Goal: Task Accomplishment & Management: Manage account settings

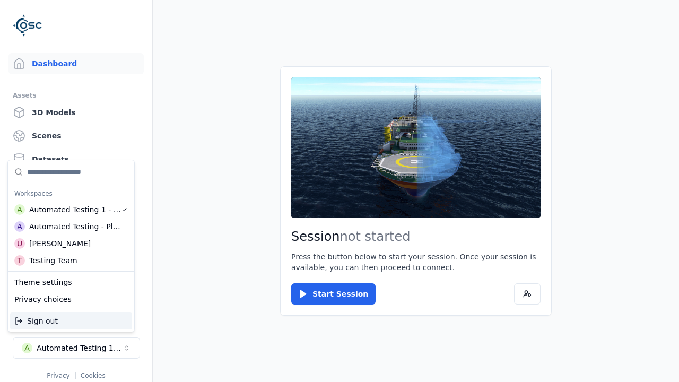
click at [71, 227] on div "Automated Testing - Playwright" at bounding box center [75, 226] width 92 height 11
click at [340, 191] on html "Support Dashboard Assets 3D Models Scenes Datasets Recordings Support Documenta…" at bounding box center [339, 191] width 679 height 382
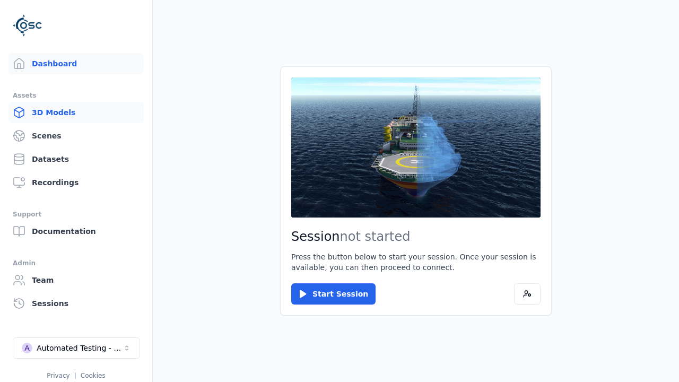
click at [76, 112] on link "3D Models" at bounding box center [75, 112] width 135 height 21
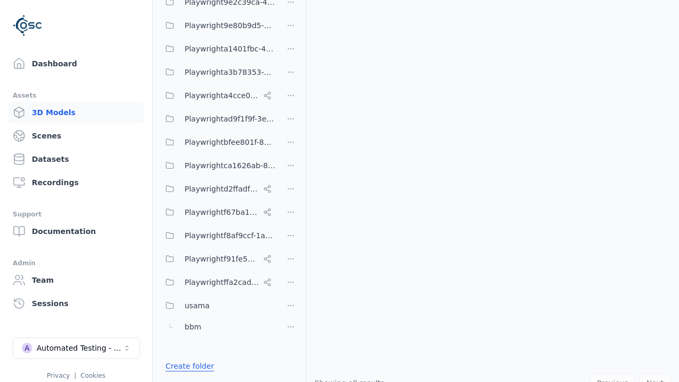
click at [187, 366] on link "Create folder" at bounding box center [190, 366] width 49 height 11
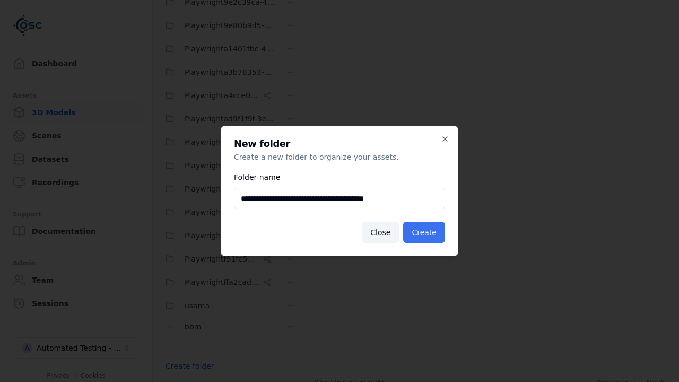
type input "**********"
click at [425, 232] on button "Create" at bounding box center [424, 232] width 42 height 21
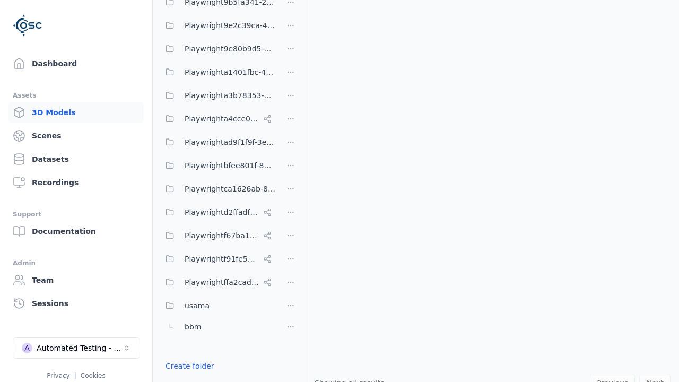
click at [186, 376] on button "Done editing" at bounding box center [189, 385] width 60 height 19
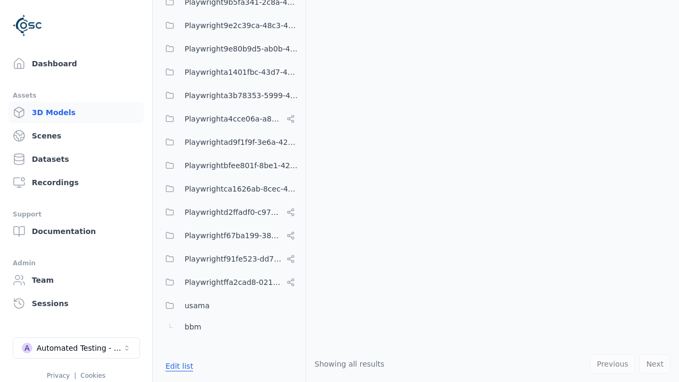
click at [177, 366] on button "Edit list" at bounding box center [179, 366] width 40 height 19
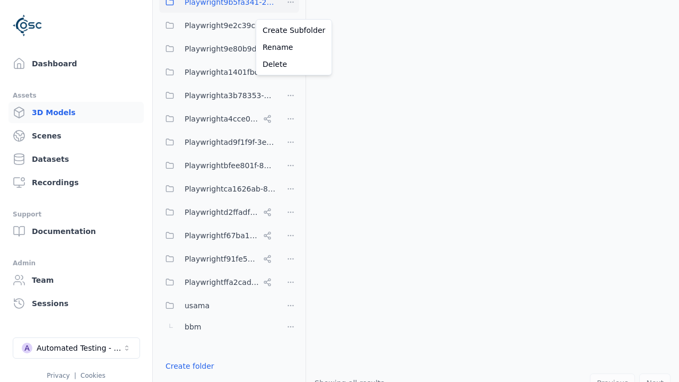
click at [291, 8] on html "Support Dashboard Assets 3D Models Scenes Datasets Recordings Support Documenta…" at bounding box center [339, 191] width 679 height 382
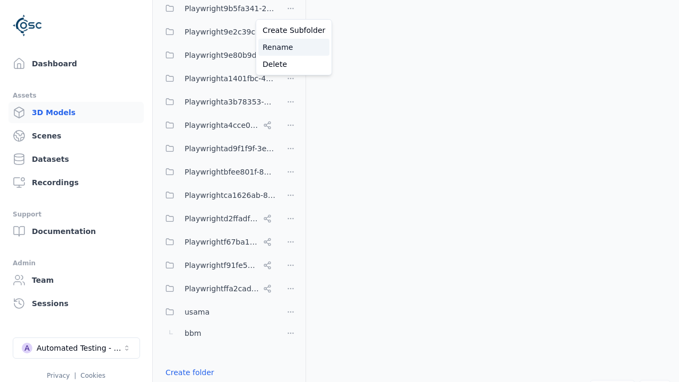
click at [290, 47] on div "Rename" at bounding box center [293, 47] width 71 height 17
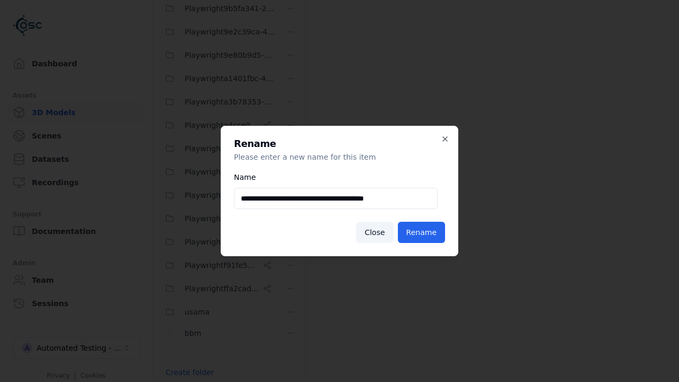
click at [336, 198] on input "**********" at bounding box center [336, 198] width 204 height 21
type input "**********"
click at [422, 232] on button "Rename" at bounding box center [421, 232] width 47 height 21
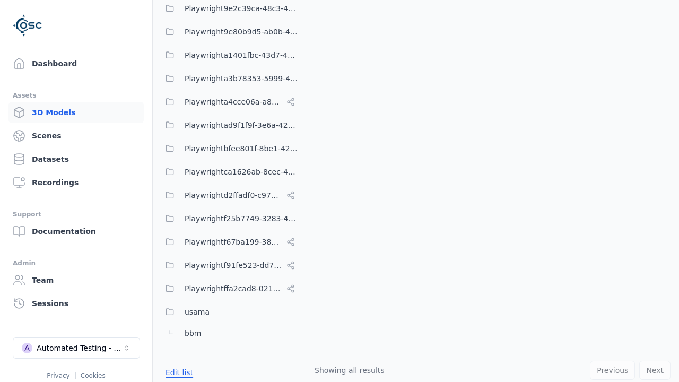
scroll to position [489, 0]
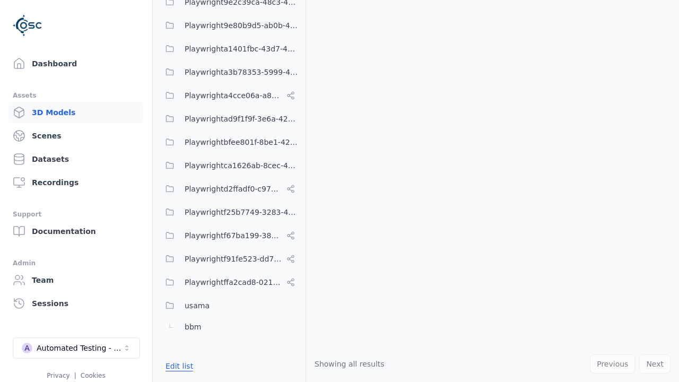
click at [177, 366] on button "Edit list" at bounding box center [179, 366] width 40 height 19
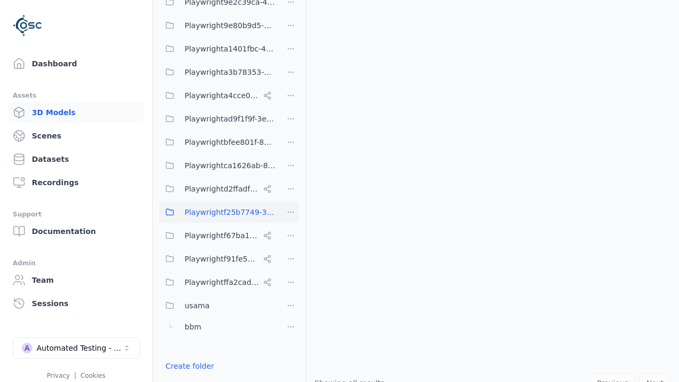
click at [291, 212] on html "Support Dashboard Assets 3D Models Scenes Datasets Recordings Support Documenta…" at bounding box center [339, 191] width 679 height 382
